Goal: Information Seeking & Learning: Find specific fact

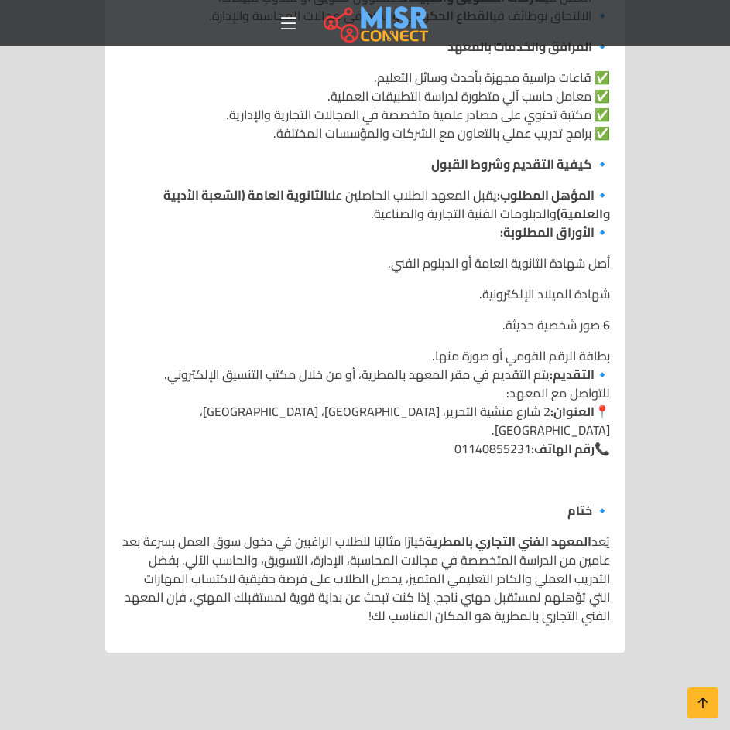
scroll to position [2244, 0]
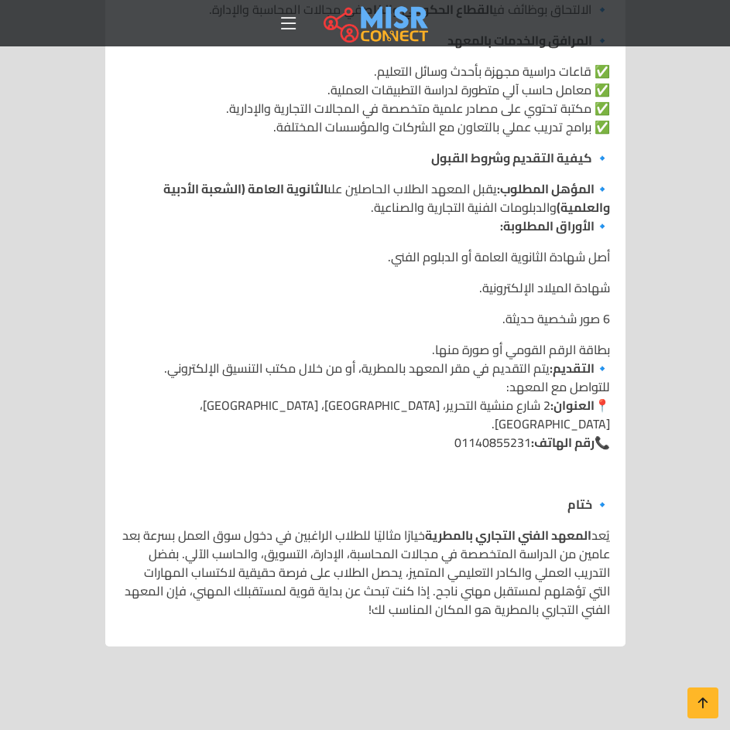
click at [466, 390] on p "بطاقة الرقم القومي أو صورة منها. 🔹 التقديم: يتم التقديم في مقر المعهد بالمطرية،…" at bounding box center [365, 395] width 489 height 111
drag, startPoint x: 464, startPoint y: 390, endPoint x: 550, endPoint y: 368, distance: 88.8
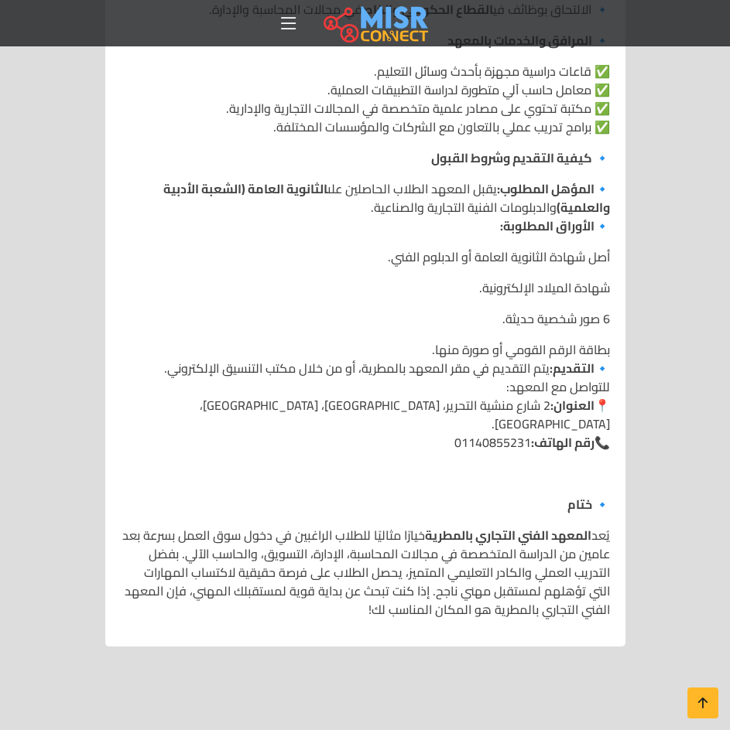
click at [550, 394] on strong "العنوان:" at bounding box center [572, 405] width 44 height 23
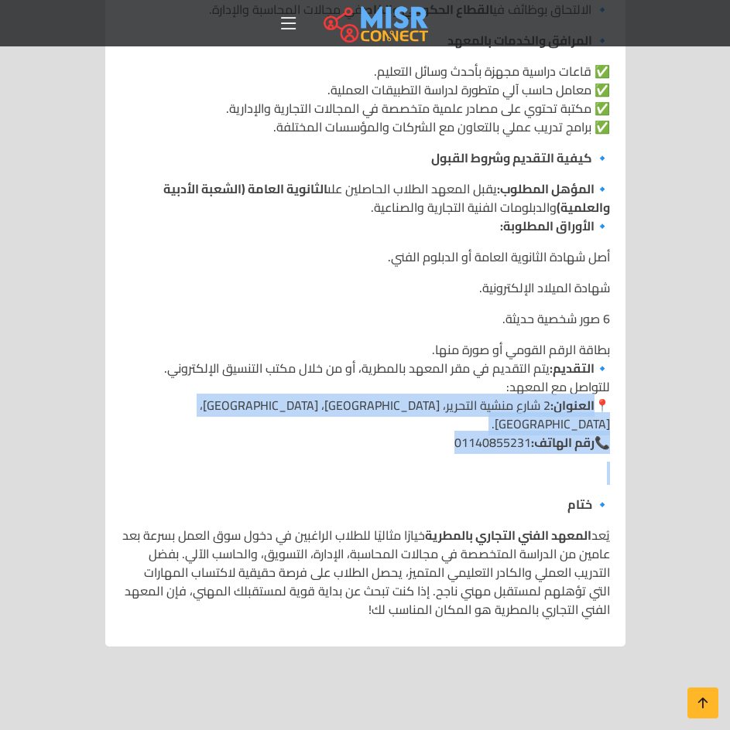
drag, startPoint x: 596, startPoint y: 362, endPoint x: 544, endPoint y: 419, distance: 77.2
click at [544, 464] on p at bounding box center [365, 473] width 489 height 19
drag, startPoint x: 598, startPoint y: 367, endPoint x: 558, endPoint y: 409, distance: 58.6
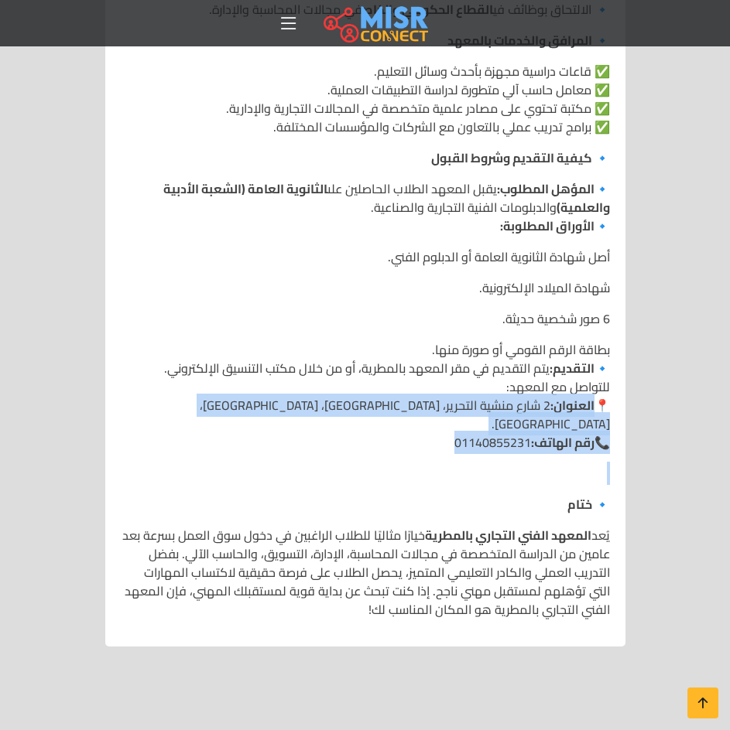
copy div "📍 العنوان: [STREET_ADDRESS]. 📞 رقم الهاتف: 01140855231"
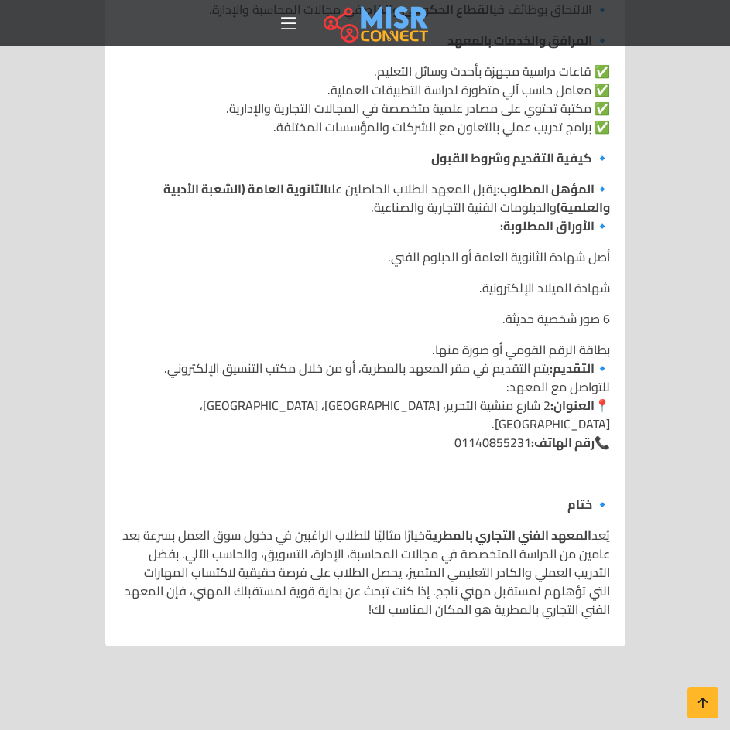
click at [569, 248] on p "أصل شهادة الثانوية العامة أو الدبلوم الفني." at bounding box center [365, 257] width 489 height 19
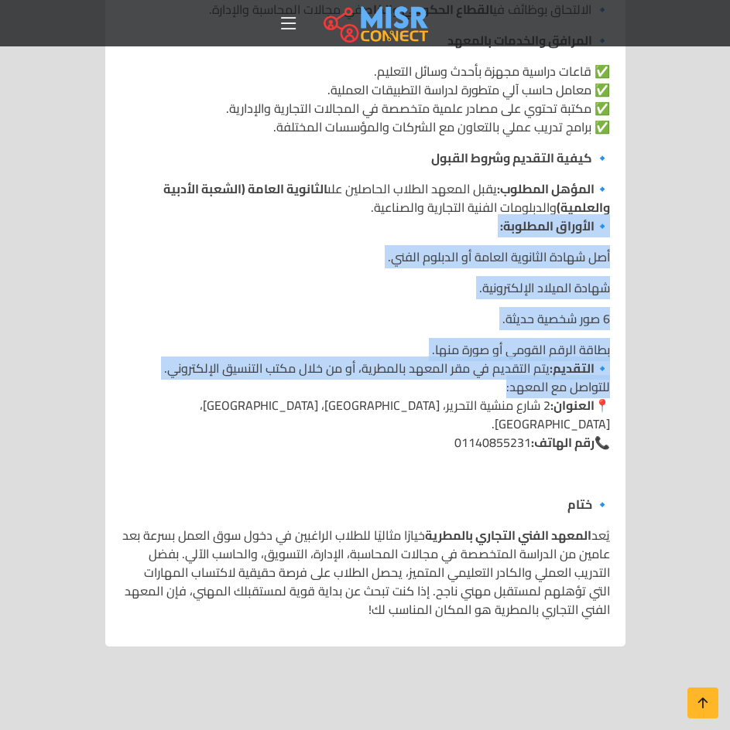
drag, startPoint x: 607, startPoint y: 197, endPoint x: 477, endPoint y: 350, distance: 200.8
copy div "🔹 الأوراق المطلوبة: أصل شهادة الثانوية العامة أو الدبلوم الفني. شهادة الميلاد ا…"
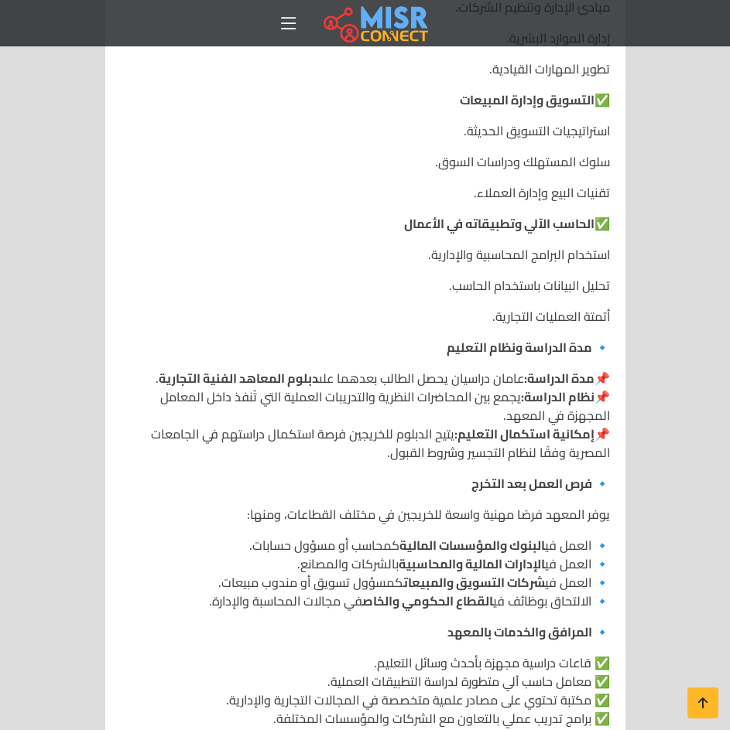
scroll to position [1625, 0]
